Goal: Find specific page/section: Find specific page/section

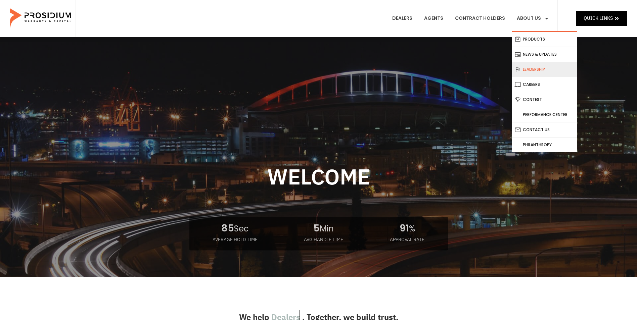
click at [541, 65] on link "Leadership" at bounding box center [544, 69] width 65 height 15
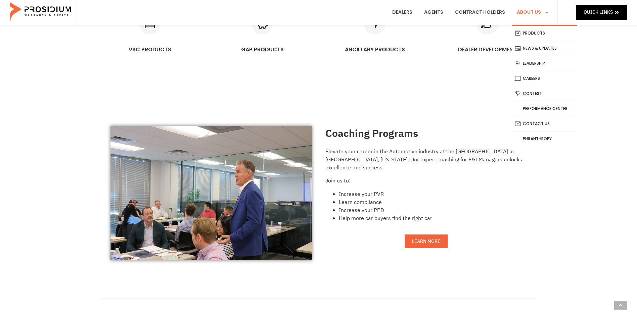
scroll to position [437, 0]
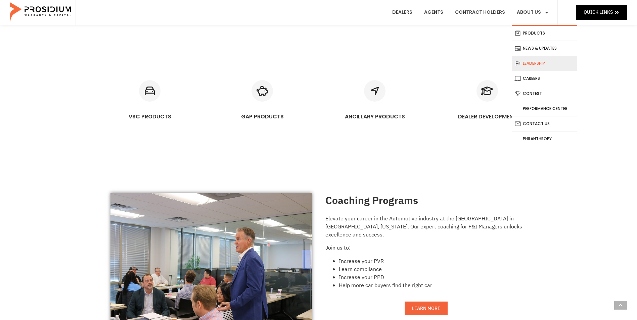
click at [549, 59] on link "Leadership" at bounding box center [544, 63] width 65 height 15
